Goal: Navigation & Orientation: Understand site structure

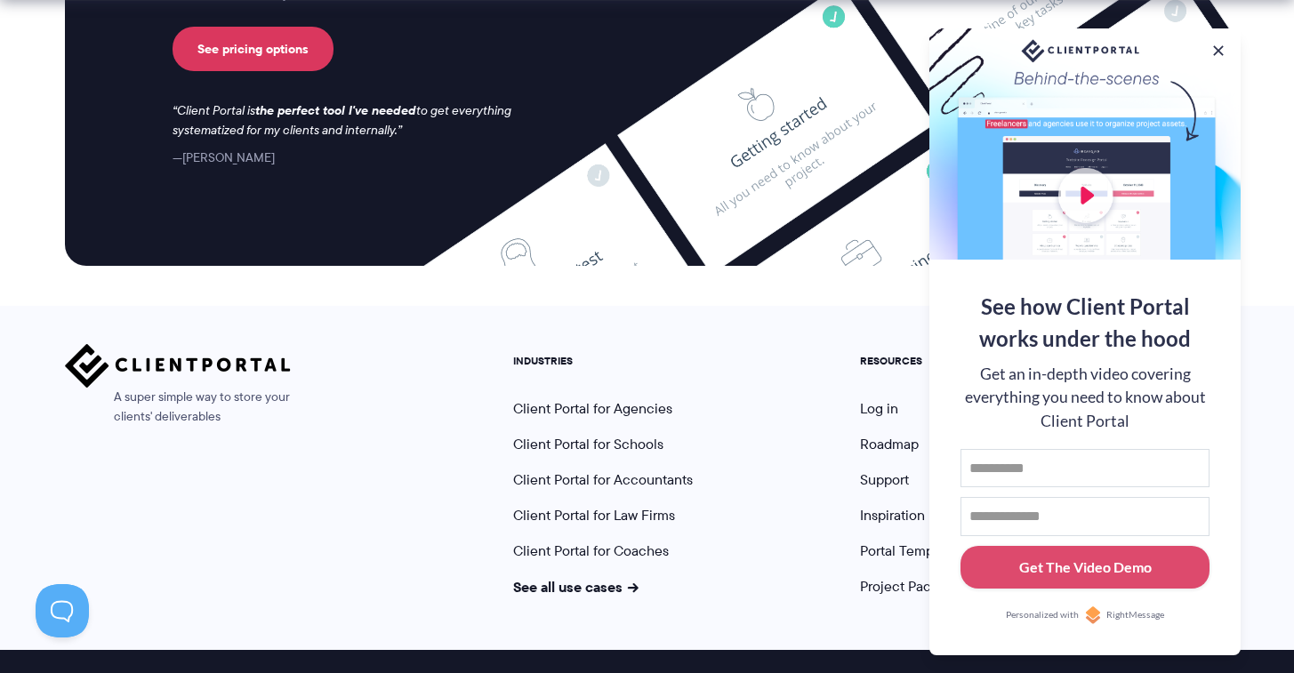
scroll to position [7472, 0]
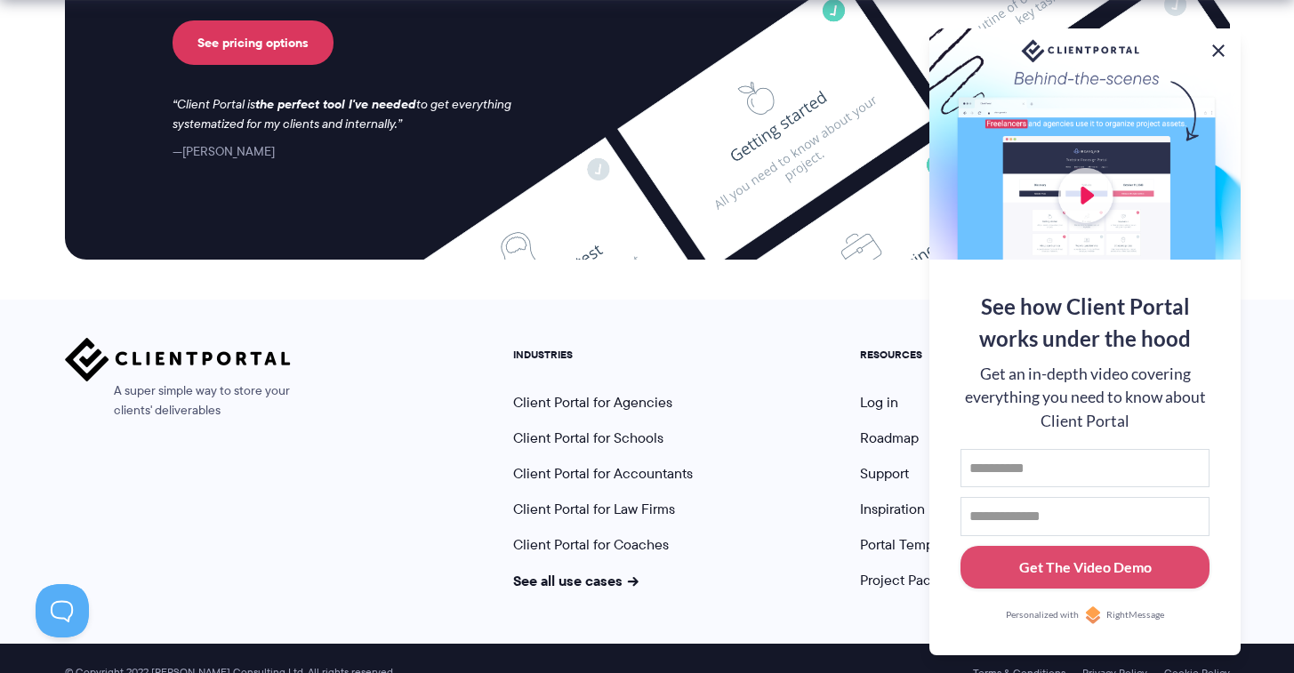
click at [1224, 40] on button at bounding box center [1218, 50] width 21 height 21
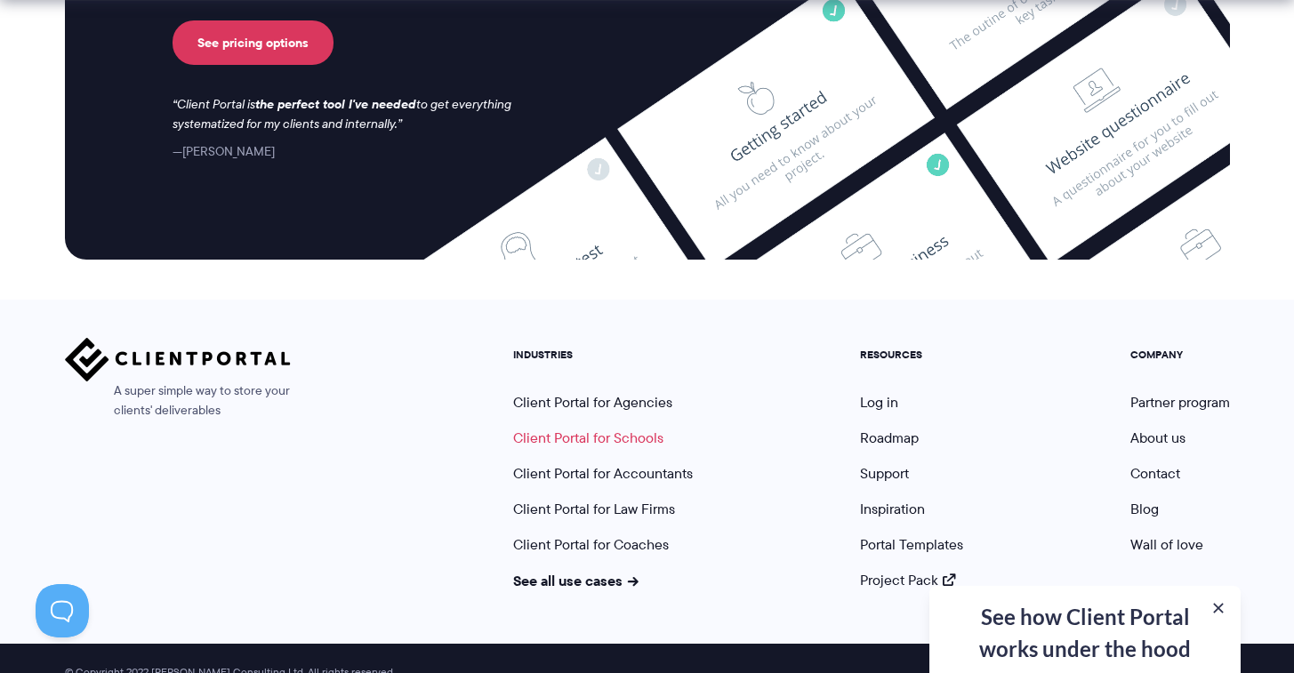
click at [563, 428] on link "Client Portal for Schools" at bounding box center [588, 438] width 150 height 20
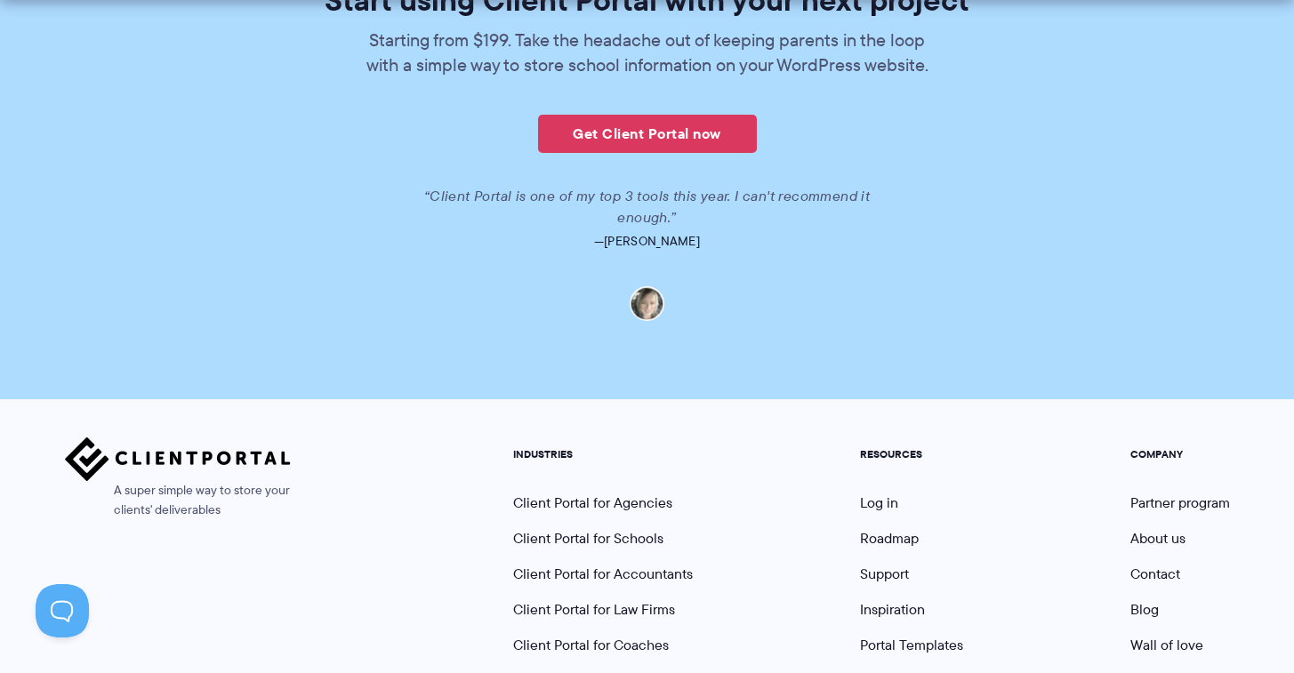
scroll to position [4023, 0]
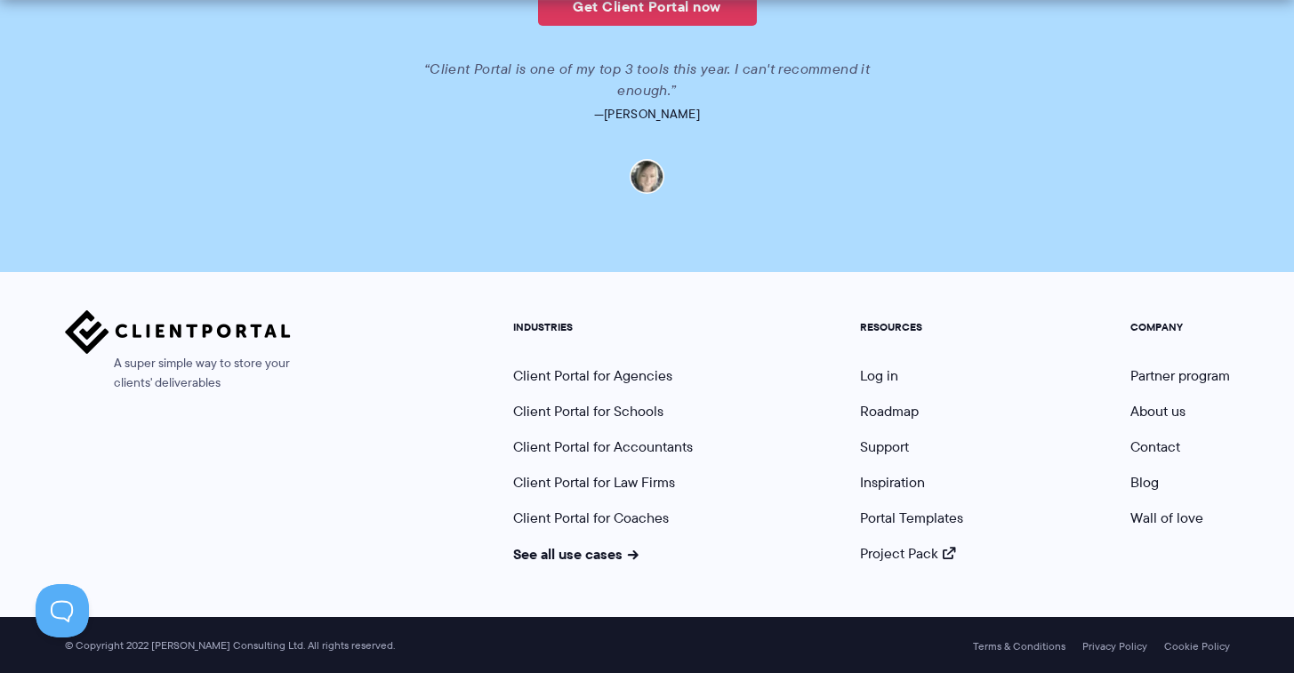
click at [593, 458] on ul "INDUSTRIES Client Portal for Agencies Client Portal for Schools Client Portal f…" at bounding box center [603, 442] width 206 height 242
click at [593, 454] on link "Client Portal for Accountants" at bounding box center [603, 447] width 180 height 20
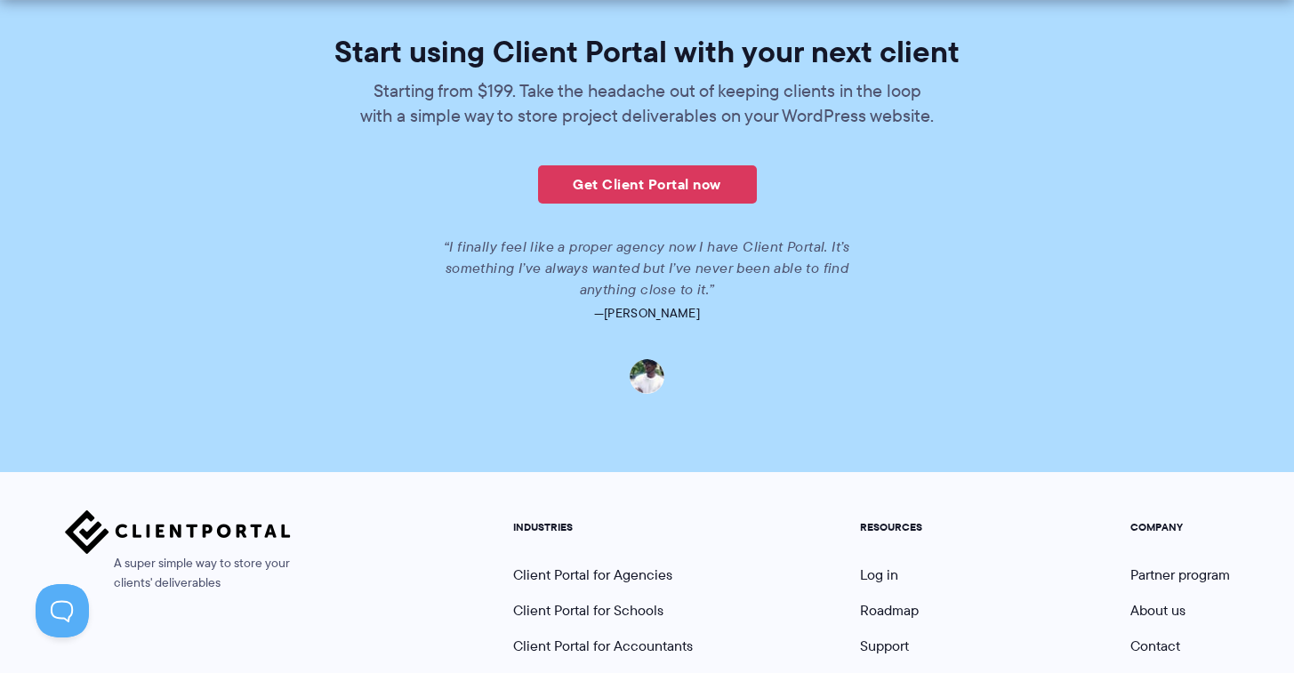
scroll to position [4125, 0]
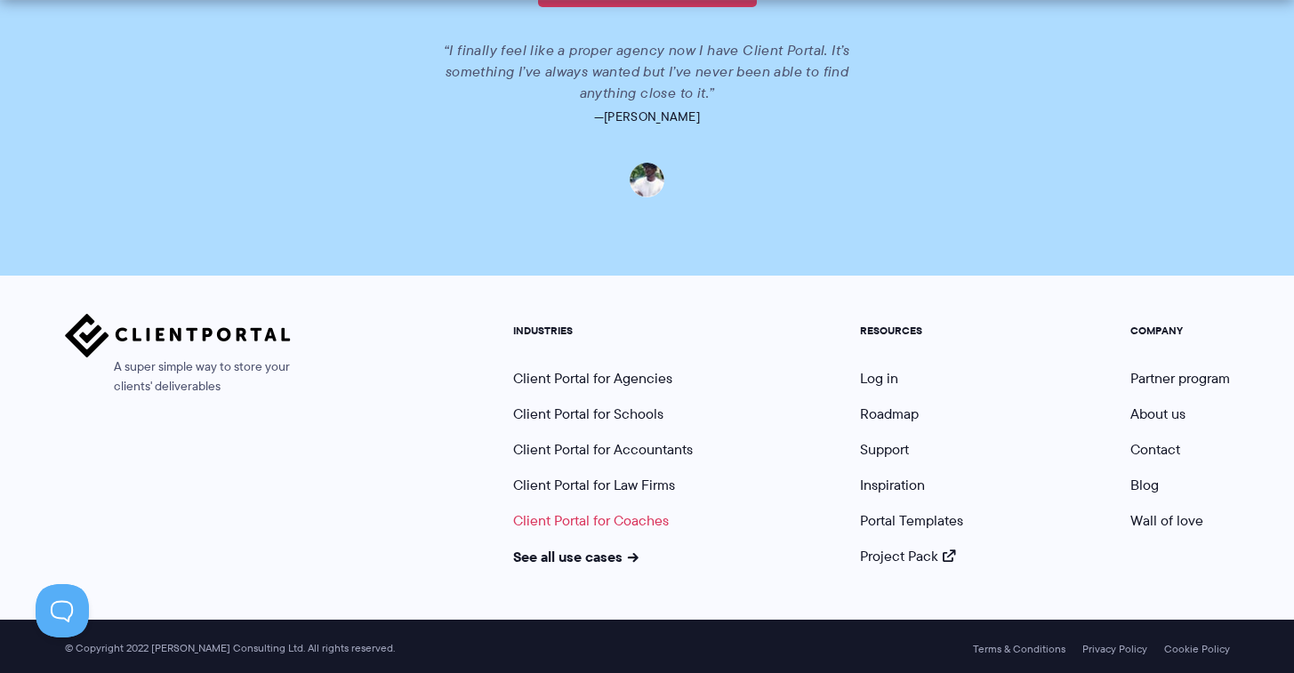
click at [534, 526] on link "Client Portal for Coaches" at bounding box center [591, 520] width 156 height 20
